Goal: Task Accomplishment & Management: Complete application form

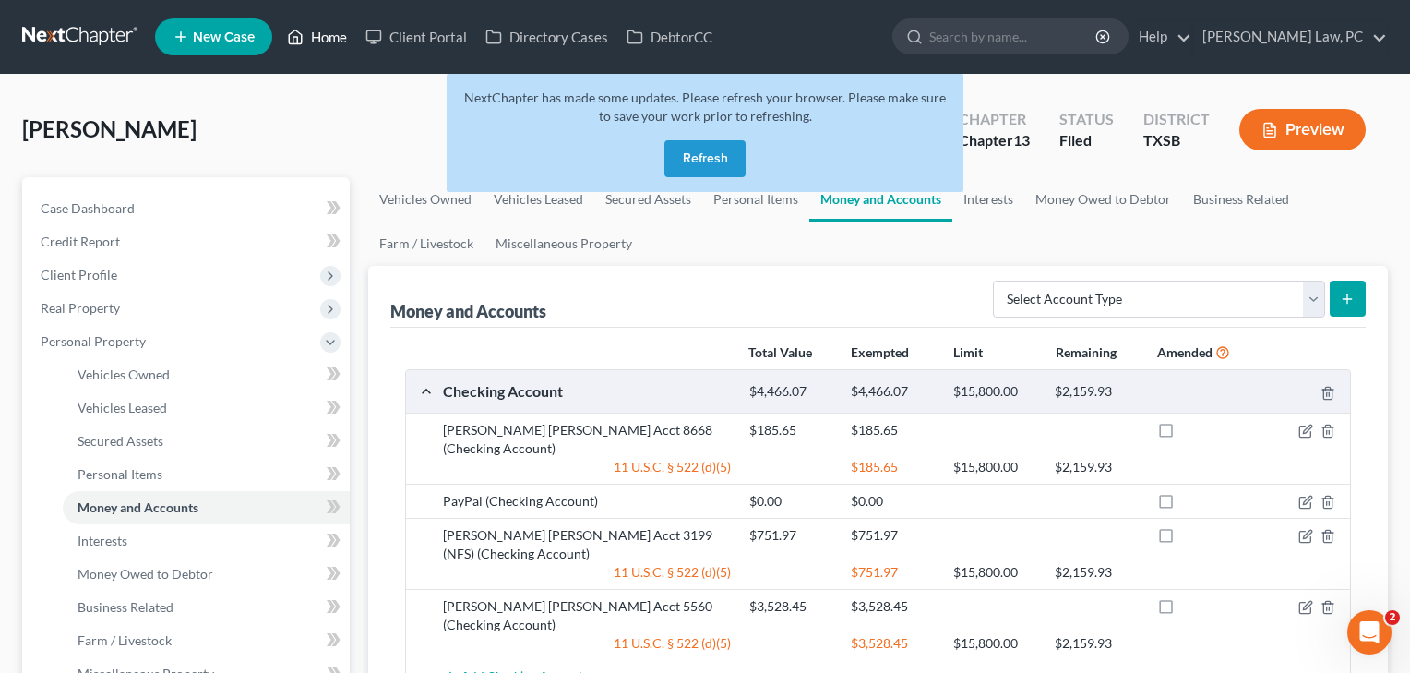
click at [326, 43] on link "Home" at bounding box center [317, 36] width 78 height 33
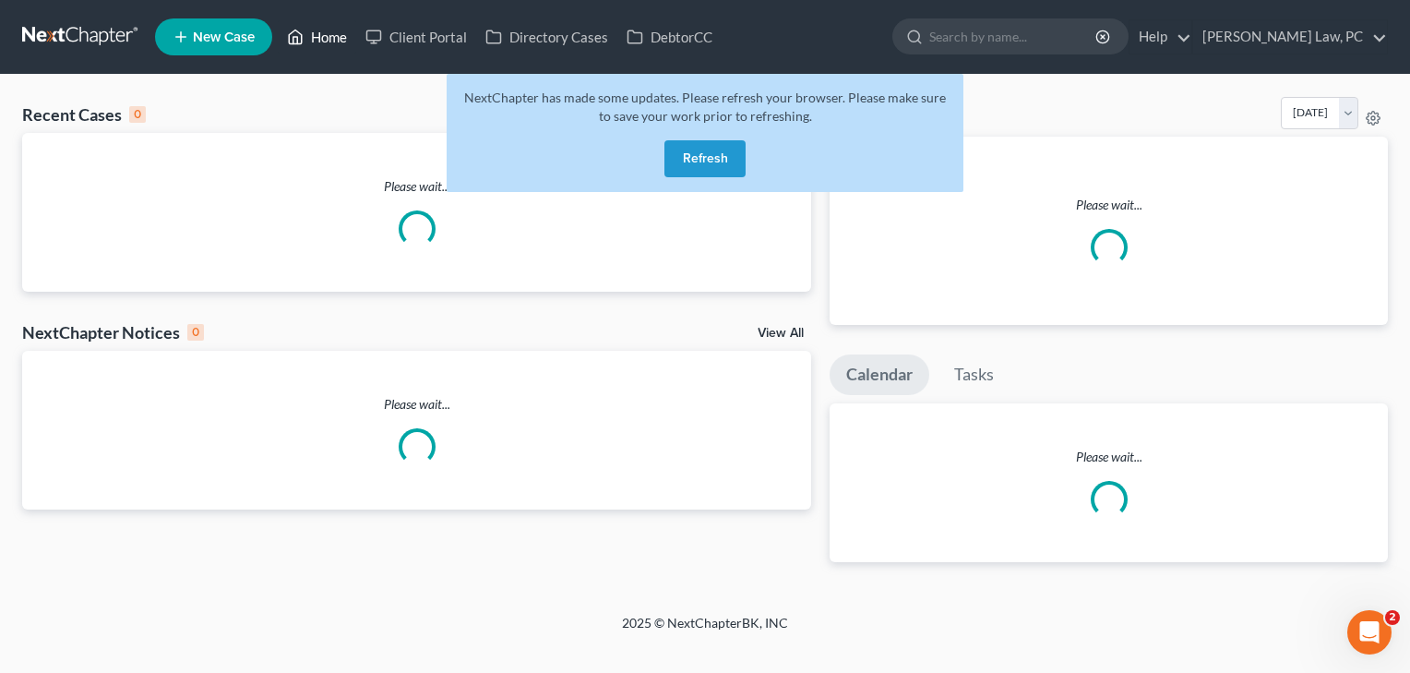
click at [327, 36] on link "Home" at bounding box center [317, 36] width 78 height 33
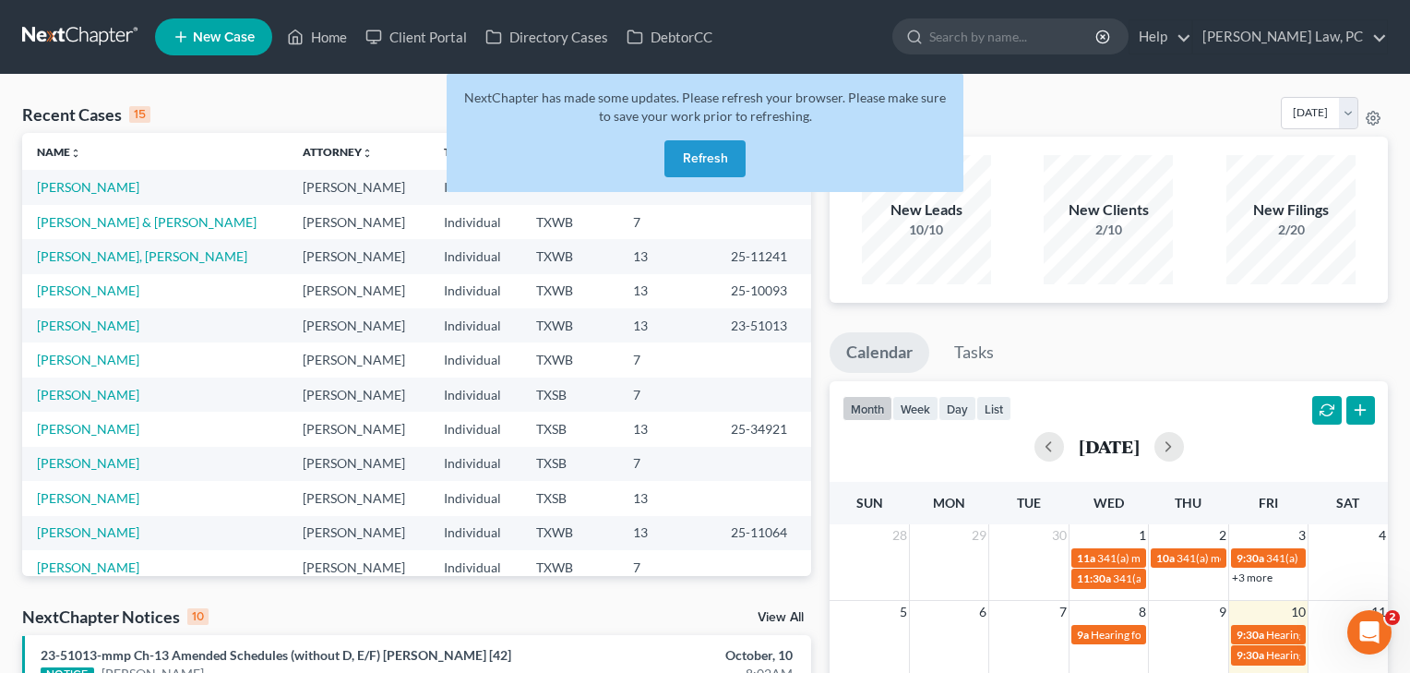
click at [712, 157] on button "Refresh" at bounding box center [705, 158] width 81 height 37
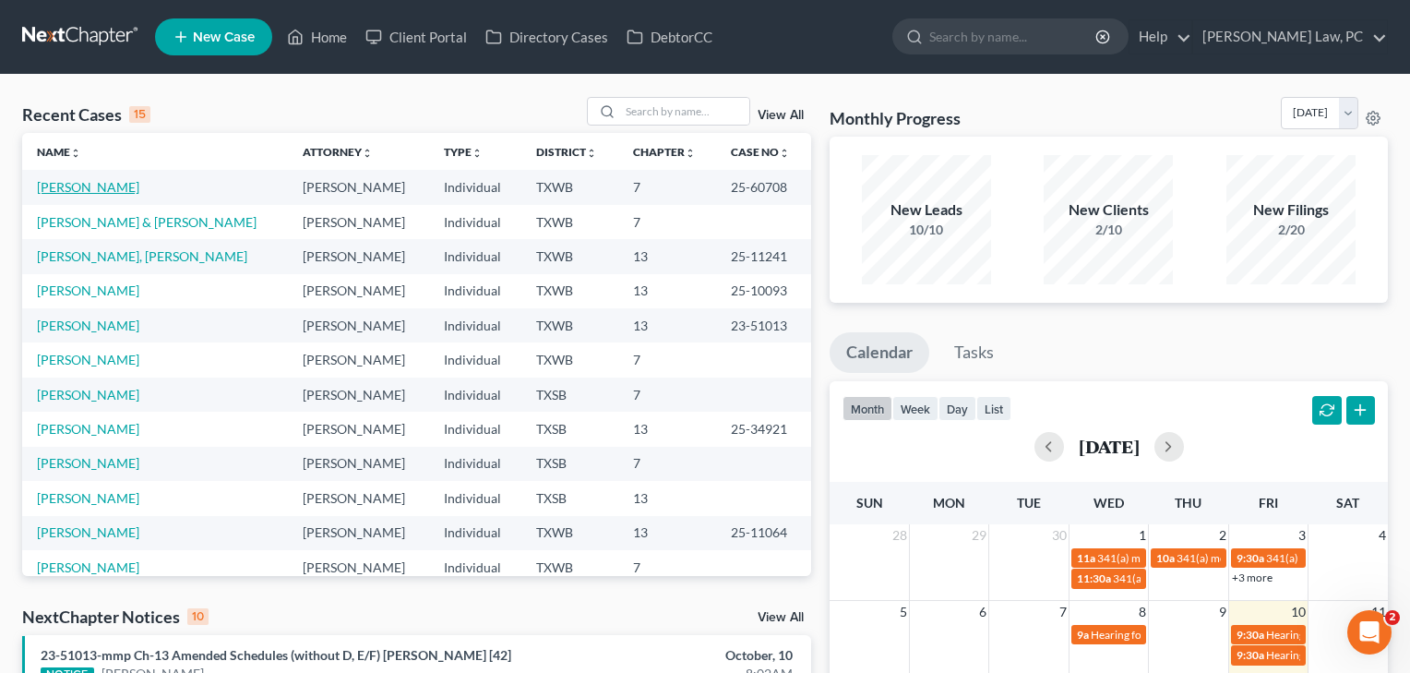
click at [107, 186] on link "[PERSON_NAME]" at bounding box center [88, 187] width 102 height 16
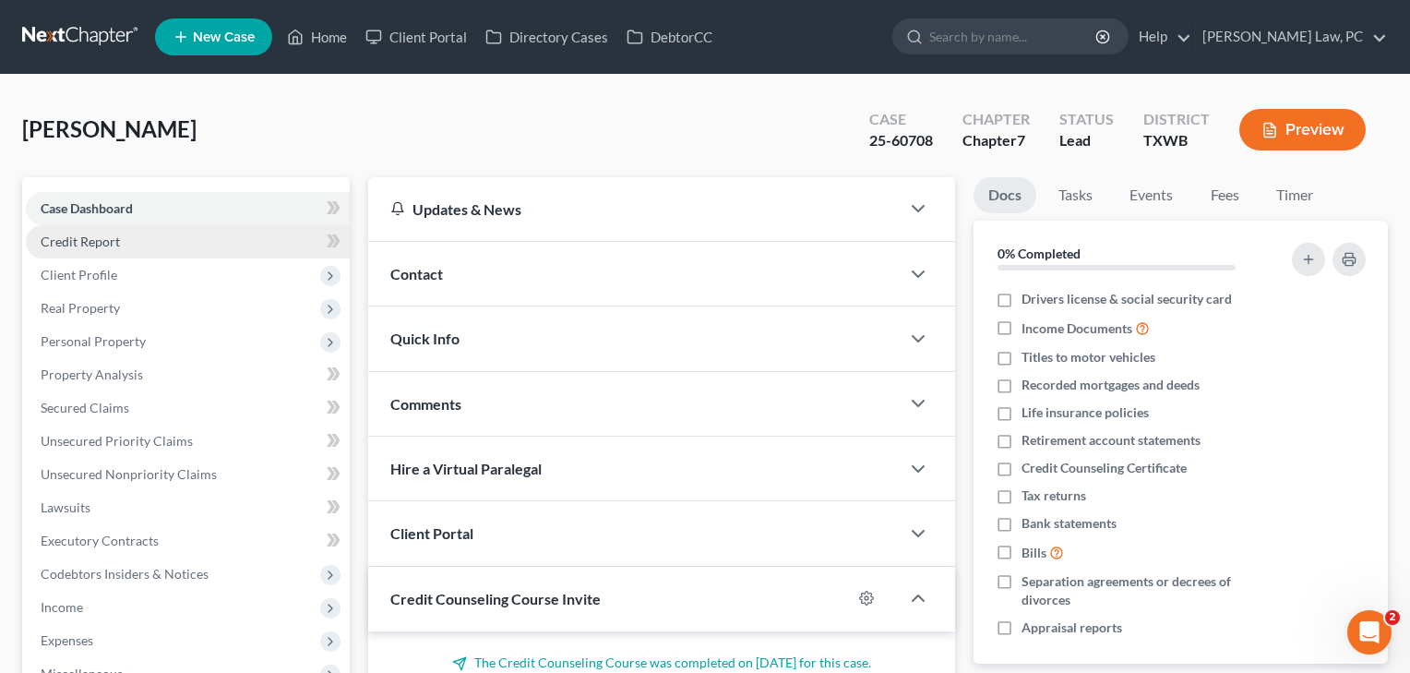
click at [100, 246] on span "Credit Report" at bounding box center [80, 242] width 79 height 16
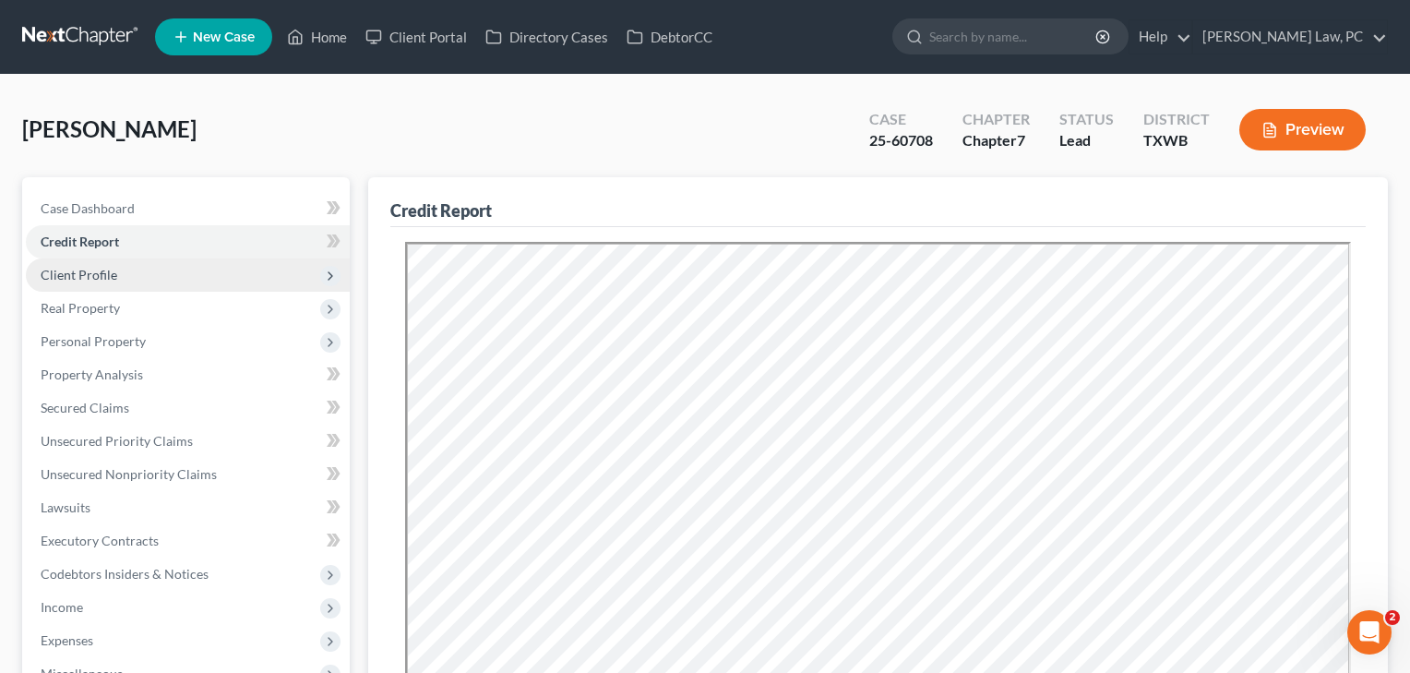
click at [94, 279] on span "Client Profile" at bounding box center [79, 275] width 77 height 16
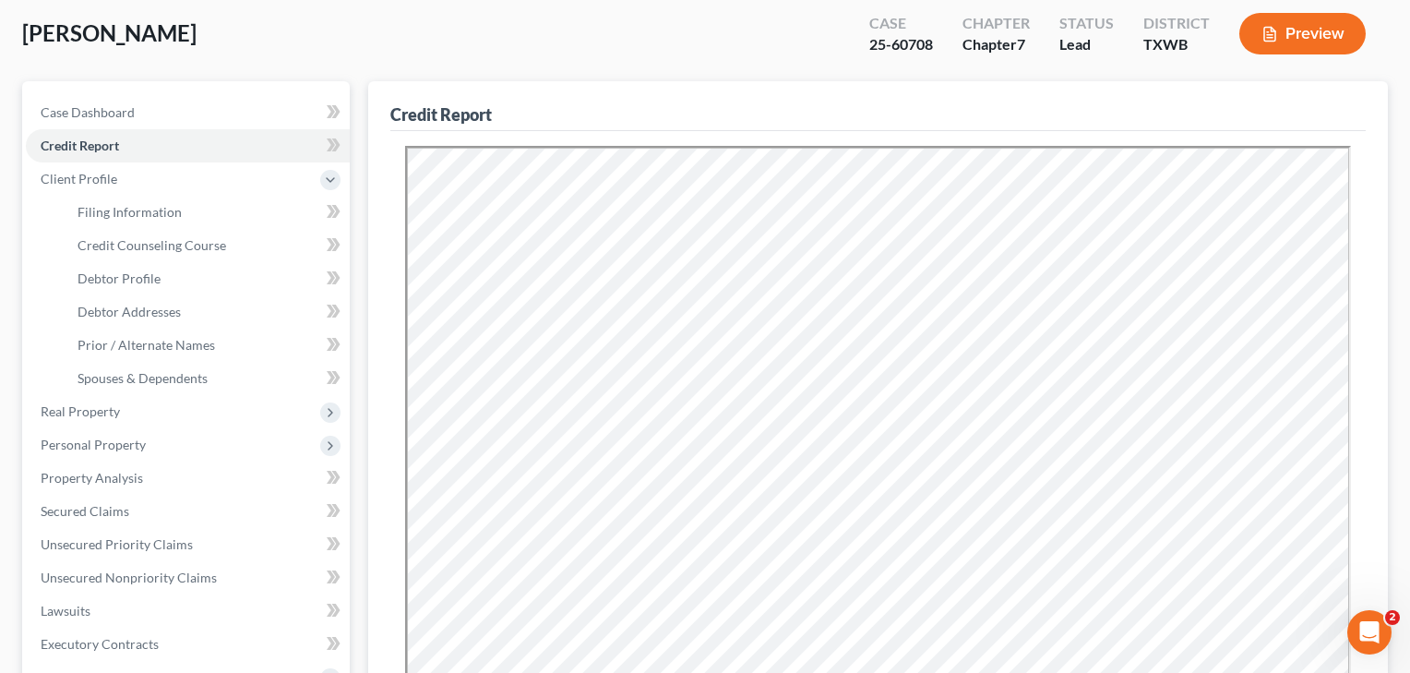
scroll to position [124, 0]
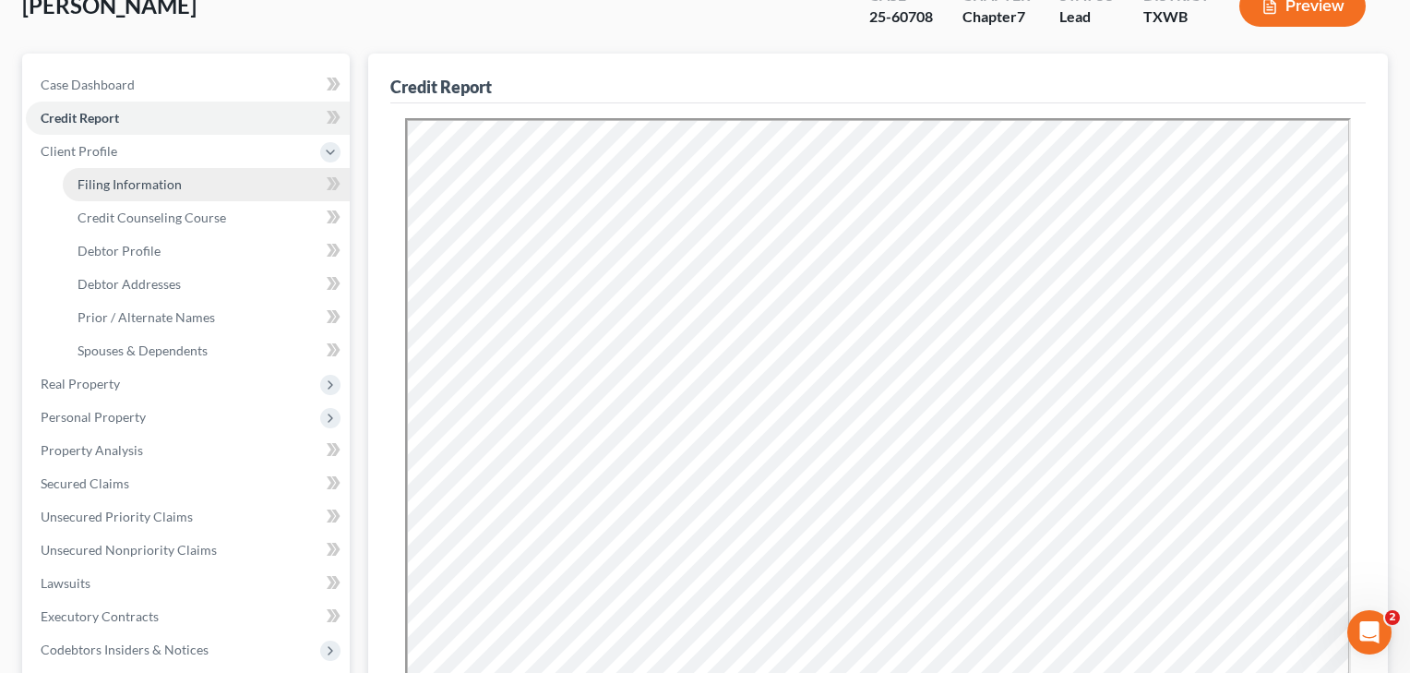
click at [130, 182] on span "Filing Information" at bounding box center [130, 184] width 104 height 16
select select "1"
select select "0"
select select "45"
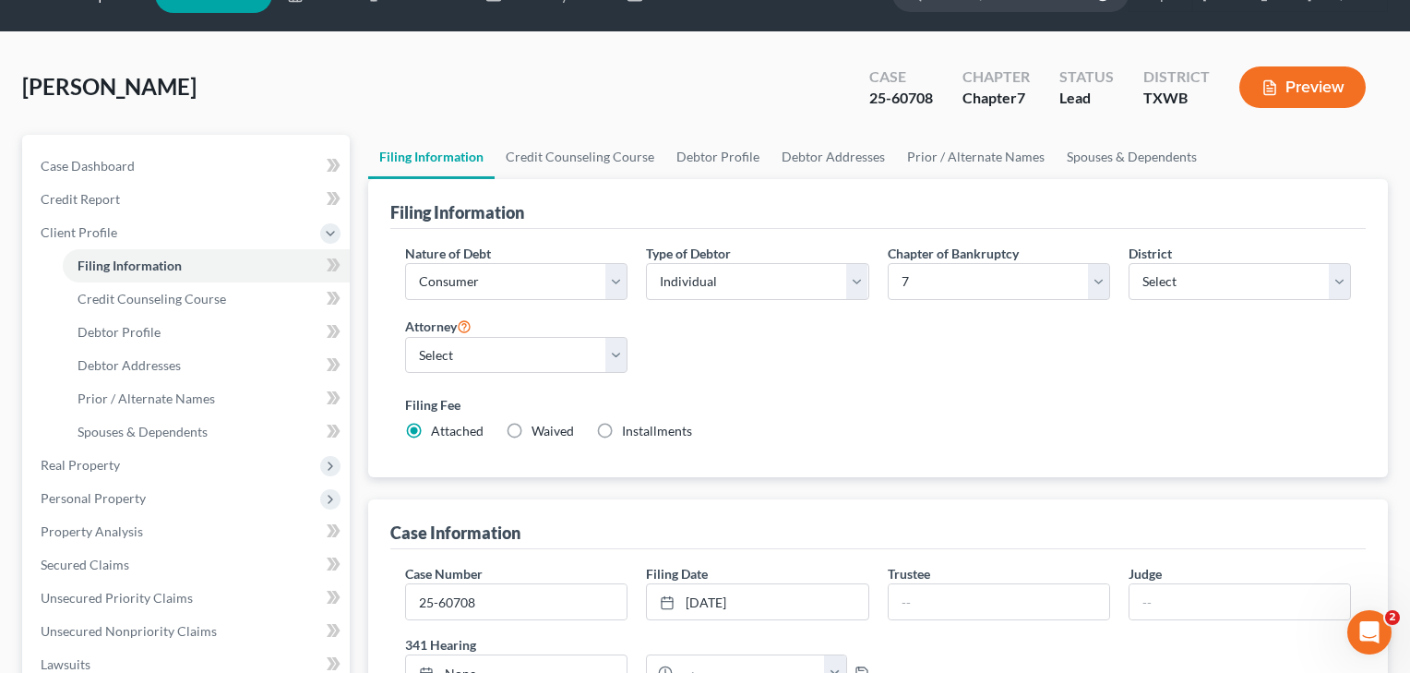
scroll to position [62, 0]
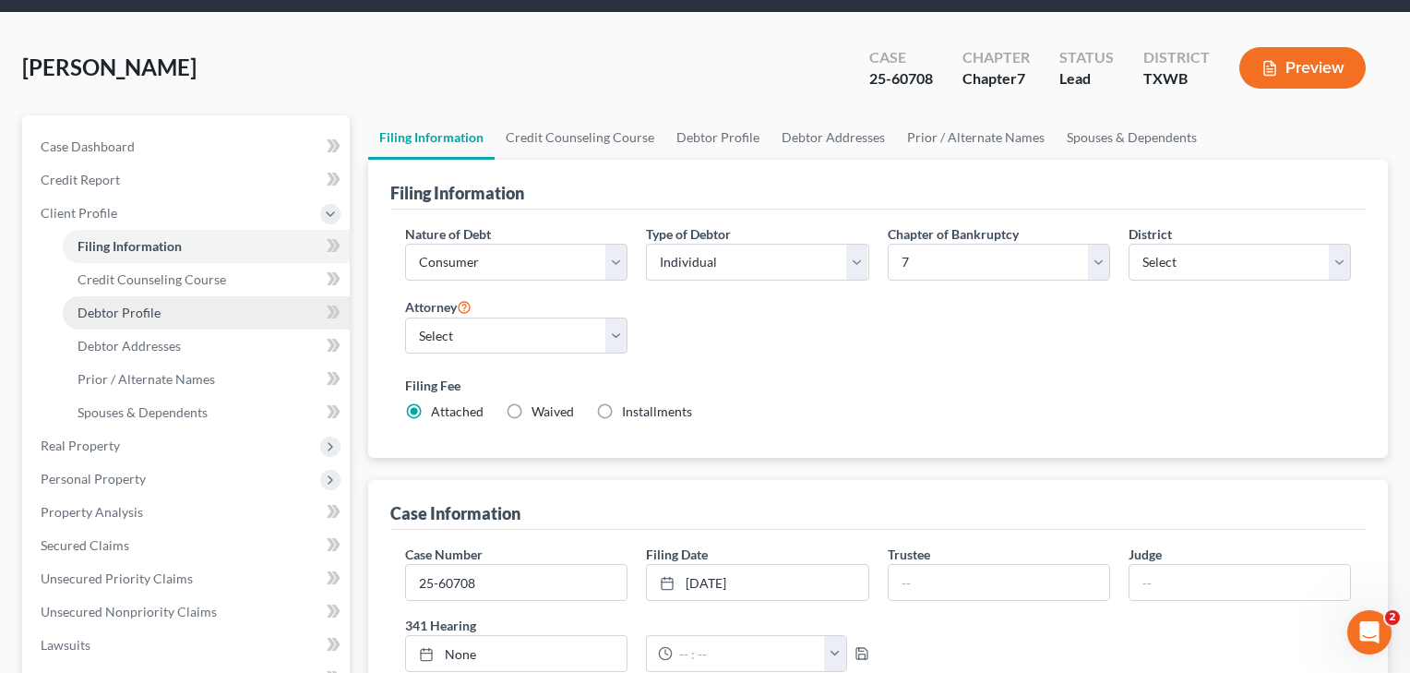
click at [162, 306] on link "Debtor Profile" at bounding box center [206, 312] width 287 height 33
select select "1"
select select "3"
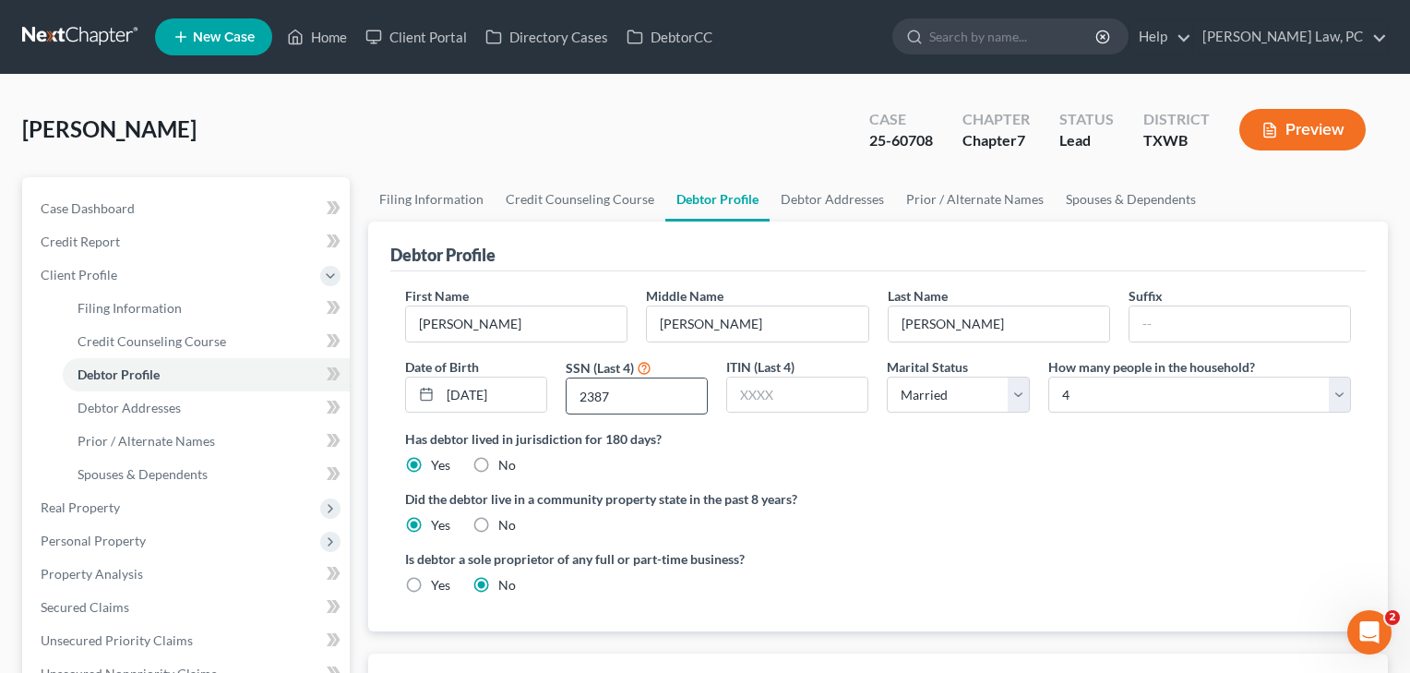
radio input "true"
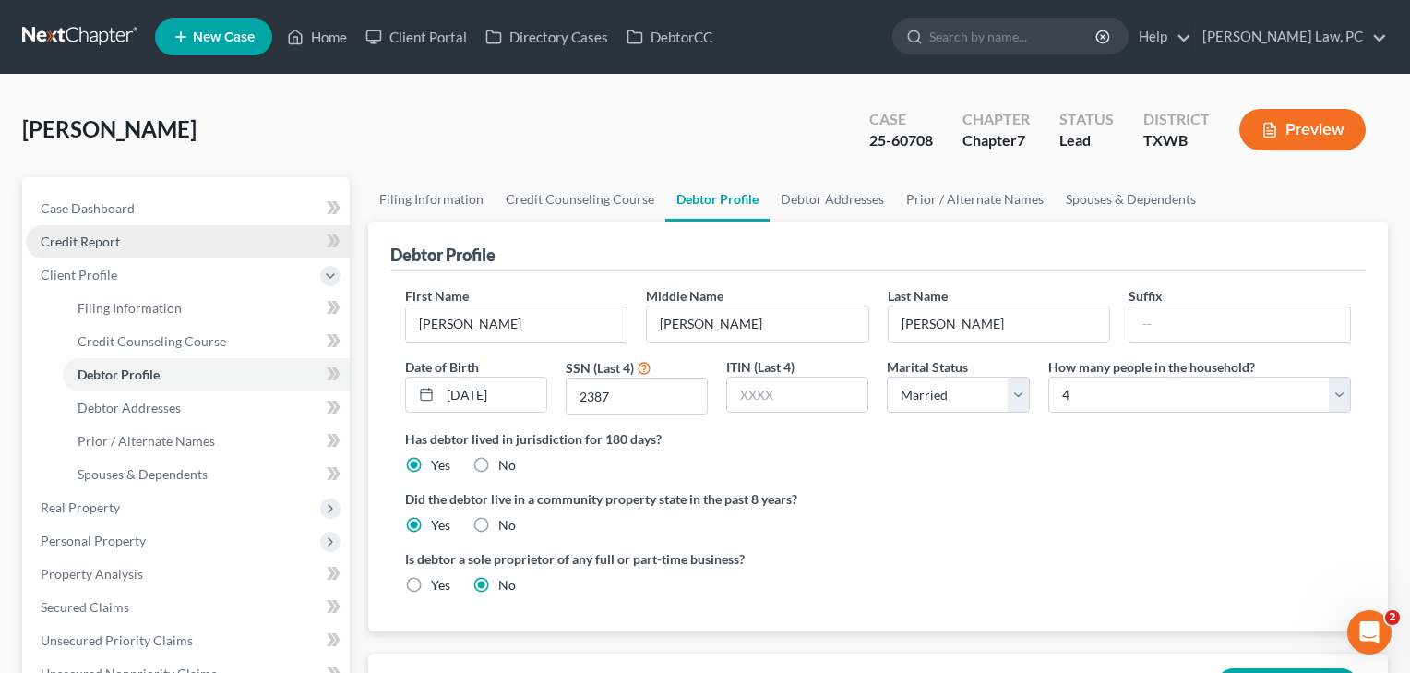
click at [87, 228] on link "Credit Report" at bounding box center [188, 241] width 324 height 33
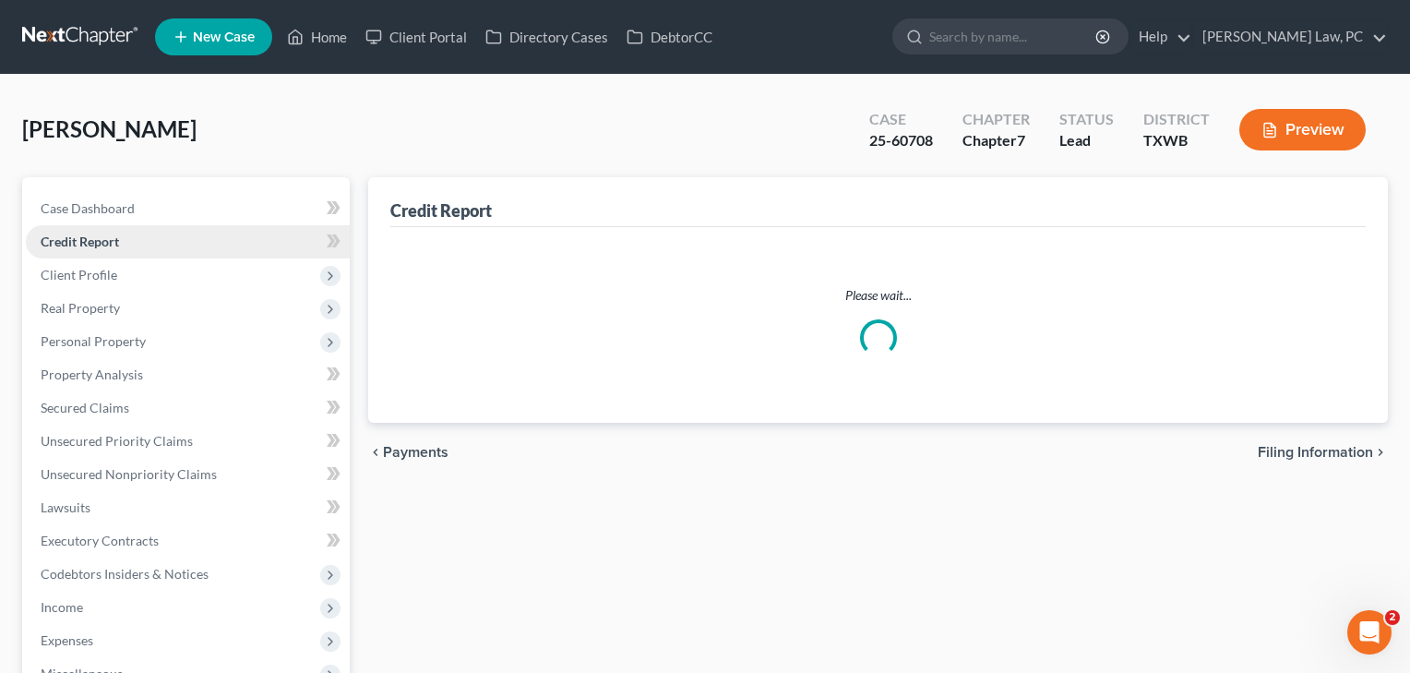
click at [90, 239] on span "Credit Report" at bounding box center [80, 242] width 78 height 16
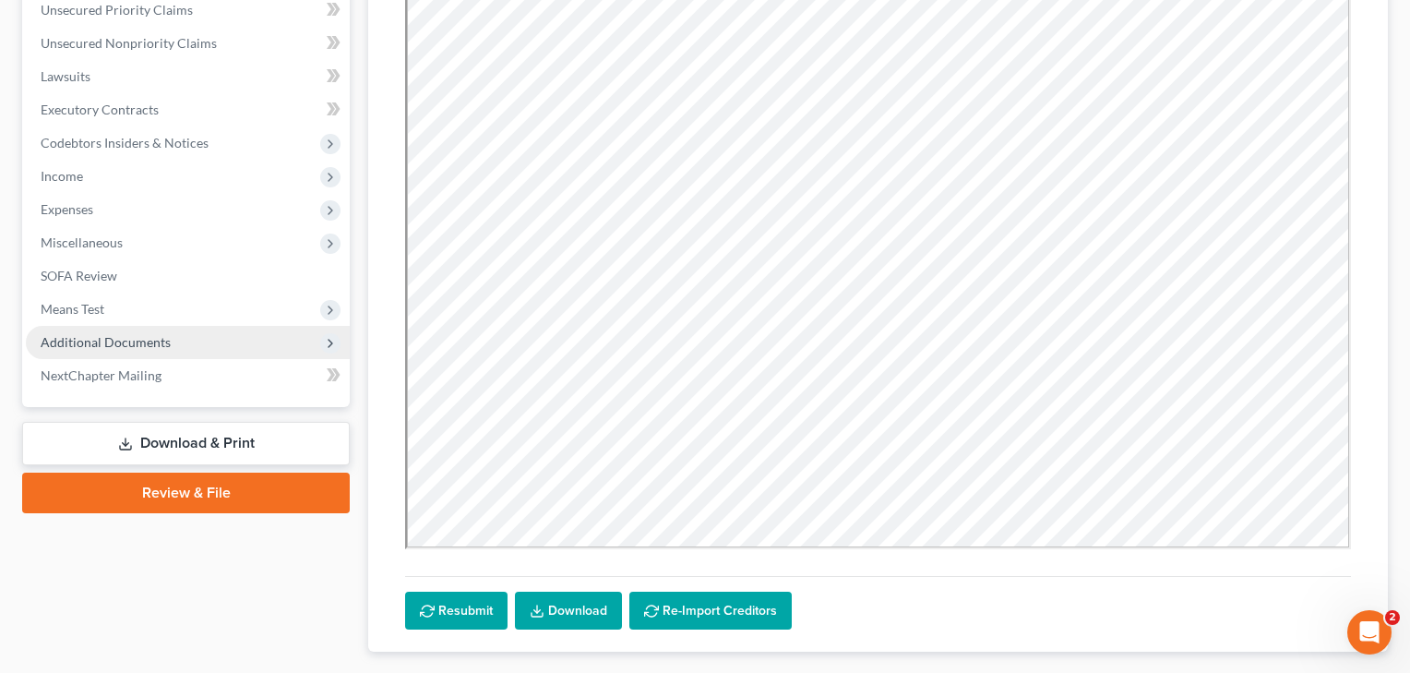
scroll to position [314, 0]
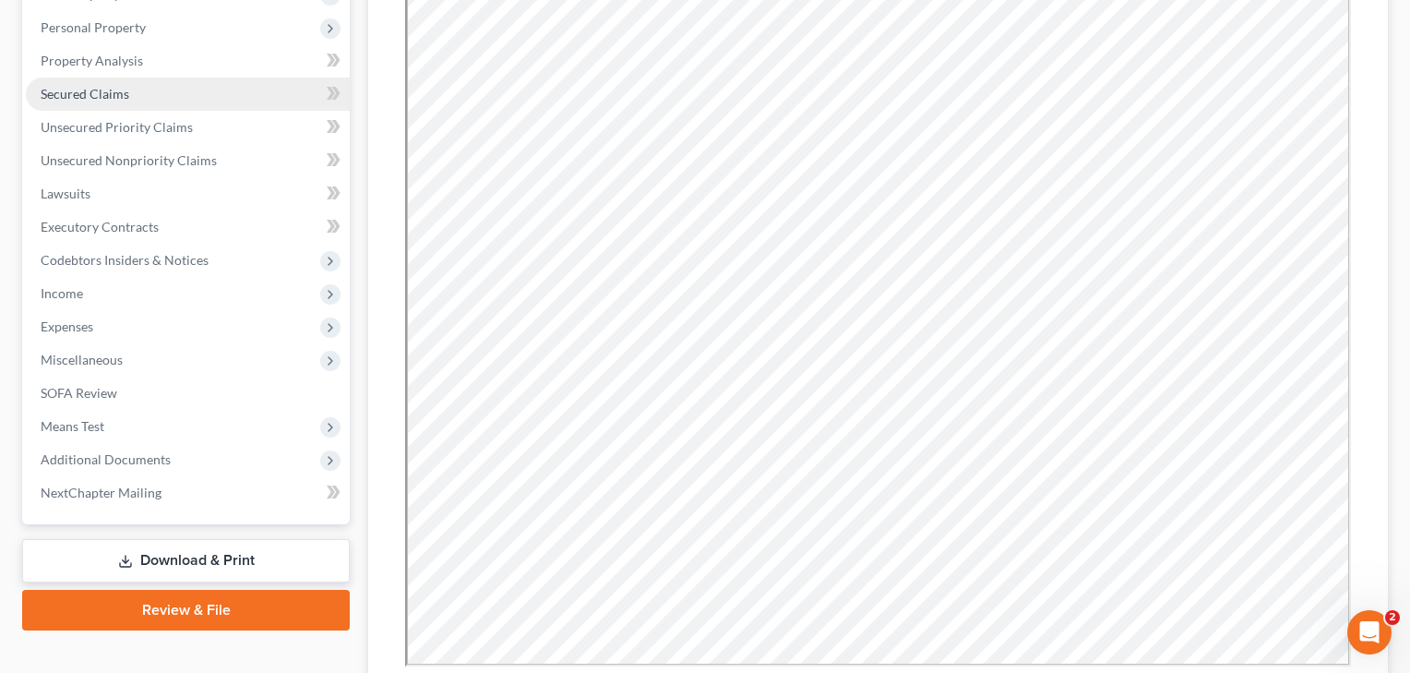
click at [110, 92] on span "Secured Claims" at bounding box center [85, 94] width 89 height 16
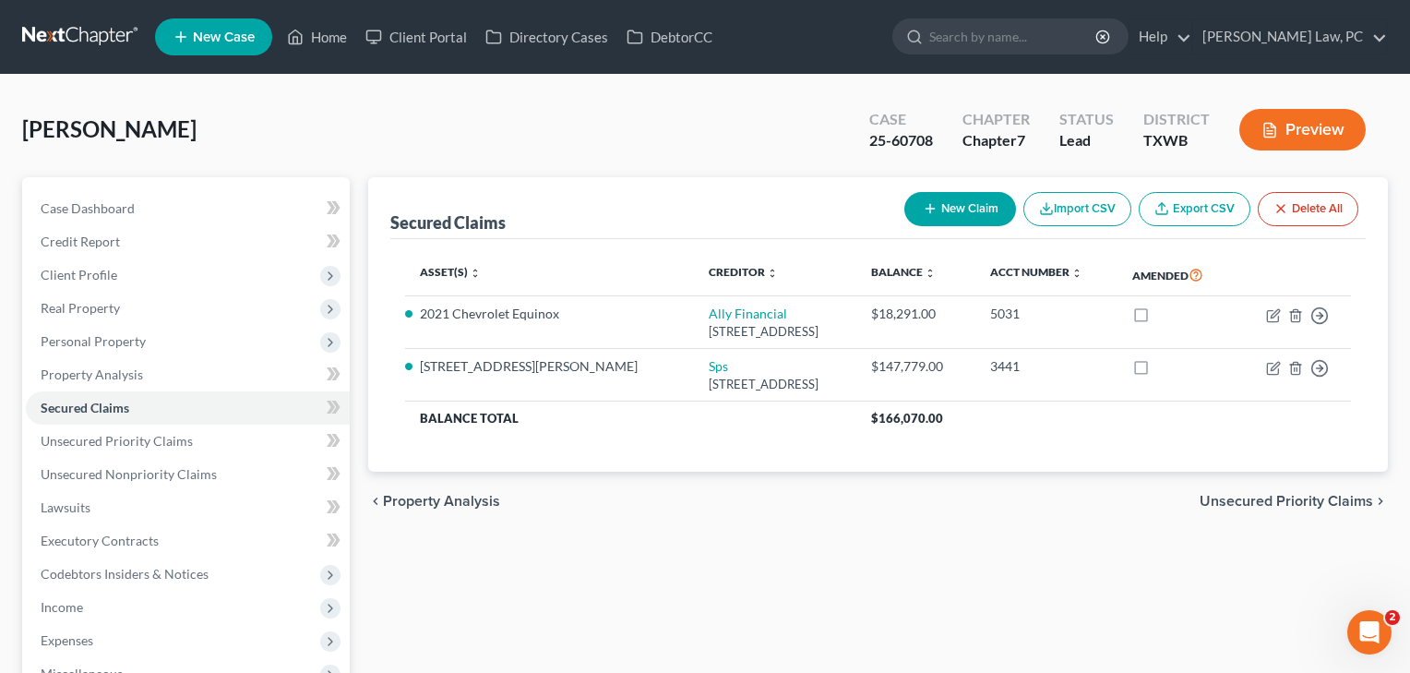
click at [1079, 213] on button "Import CSV" at bounding box center [1078, 209] width 108 height 34
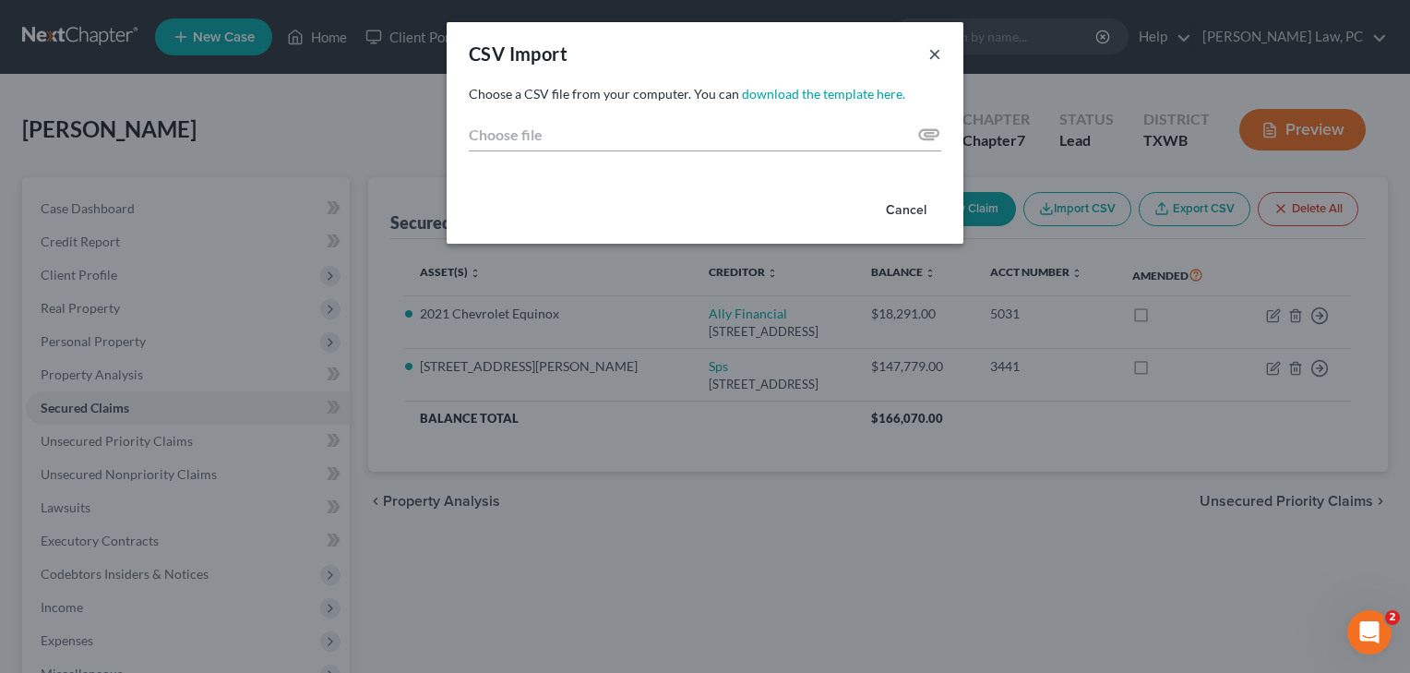
click at [934, 57] on button "×" at bounding box center [935, 53] width 13 height 22
